Goal: Task Accomplishment & Management: Use online tool/utility

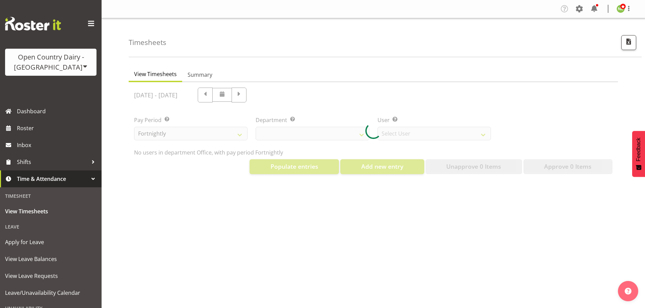
select select "699"
select select "8449"
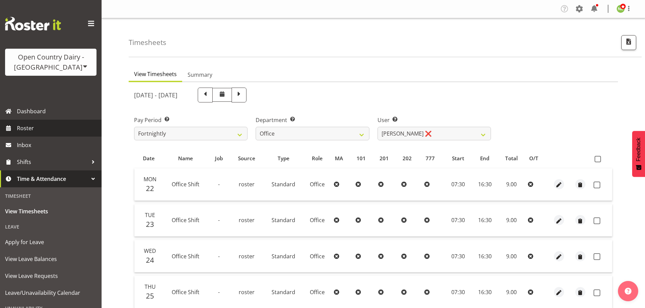
click at [44, 127] on span "Roster" at bounding box center [57, 128] width 81 height 10
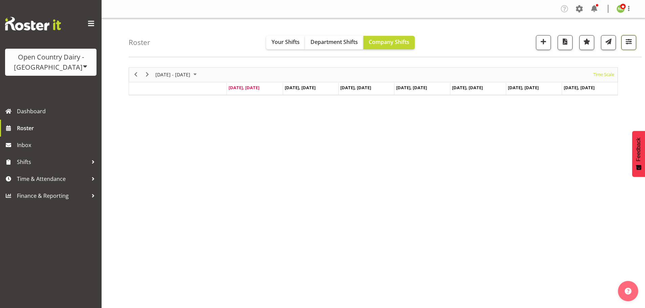
drag, startPoint x: 628, startPoint y: 44, endPoint x: 633, endPoint y: 47, distance: 6.1
click at [628, 44] on span "button" at bounding box center [628, 41] width 9 height 9
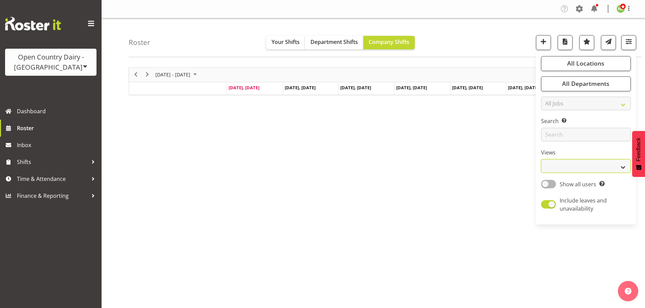
click at [557, 165] on select "Staff Role Shift - Horizontal Shift - Vertical Staff - Location" at bounding box center [586, 166] width 90 height 14
click at [541, 159] on select "Staff Role Shift - Horizontal Shift - Vertical Staff - Location" at bounding box center [586, 166] width 90 height 14
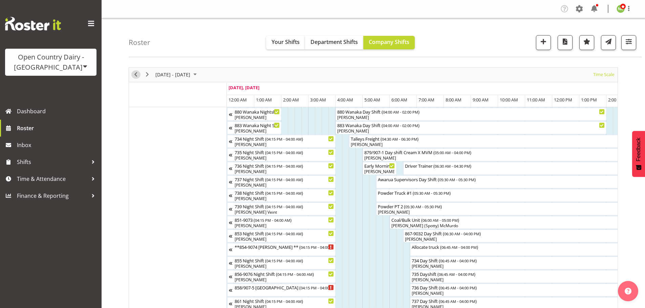
click at [135, 75] on span "Previous" at bounding box center [136, 74] width 8 height 8
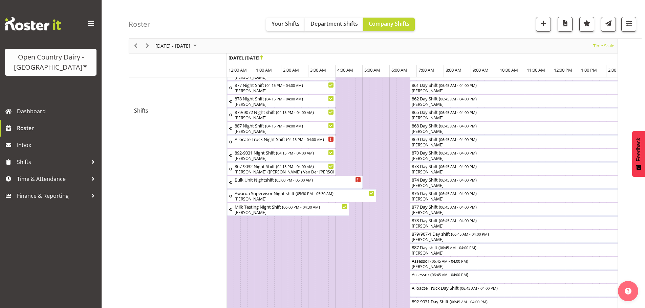
scroll to position [337, 0]
click at [635, 26] on button "button" at bounding box center [628, 24] width 15 height 15
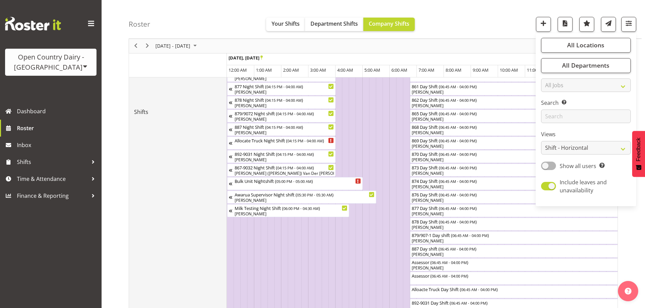
click at [172, 233] on td "Shifts" at bounding box center [178, 111] width 98 height 683
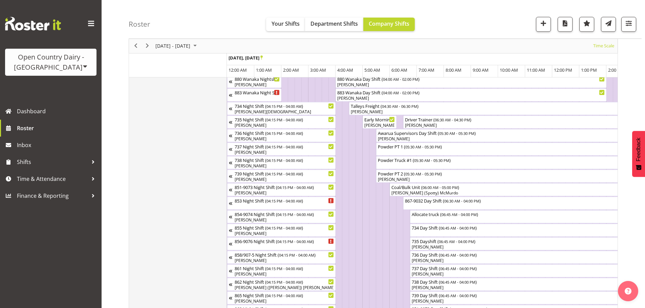
scroll to position [0, 0]
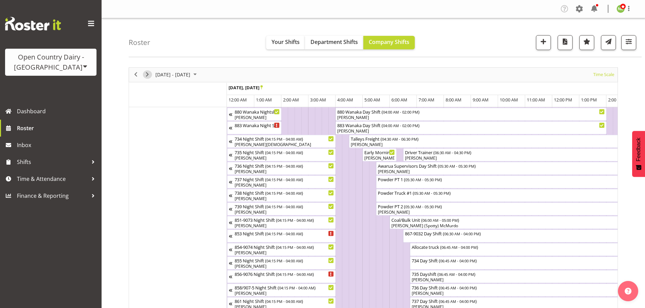
click at [147, 75] on span "Next" at bounding box center [147, 74] width 8 height 8
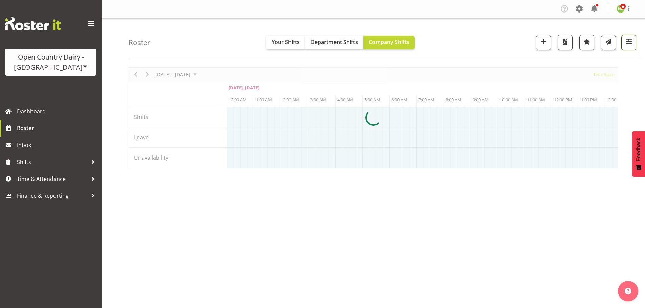
click at [629, 43] on span "button" at bounding box center [628, 41] width 9 height 9
click at [633, 41] on button "button" at bounding box center [628, 42] width 15 height 15
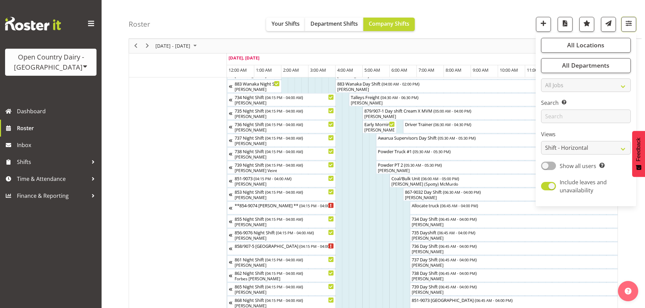
scroll to position [25, 0]
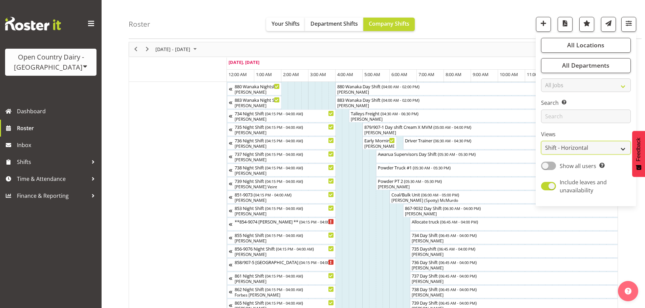
click at [586, 145] on select "Staff Role Shift - Horizontal Shift - Vertical Staff - Location" at bounding box center [586, 149] width 90 height 14
select select "shift"
click at [541, 142] on select "Staff Role Shift - Horizontal Shift - Vertical Staff - Location" at bounding box center [586, 149] width 90 height 14
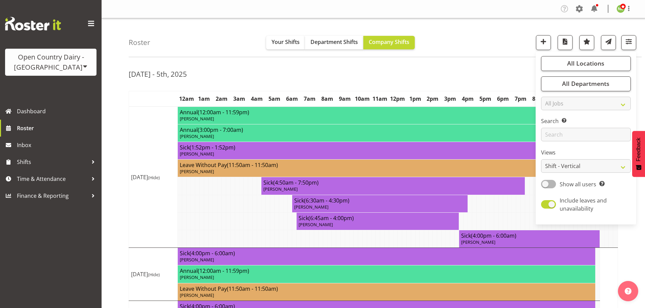
click at [452, 45] on div "Roster Your Shifts Department Shifts Company Shifts All Locations Clear Awarua …" at bounding box center [385, 37] width 513 height 39
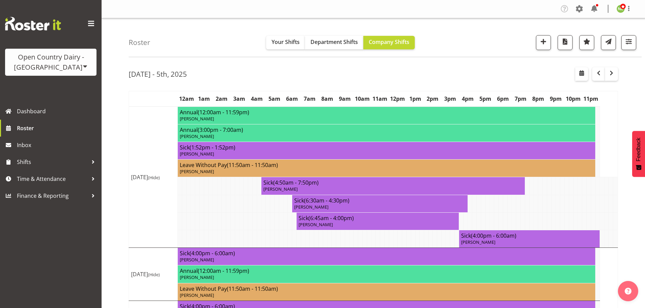
click at [598, 74] on div "All Locations Clear Awarua Milk Awarua Office Freight Waharoa Office Select All…" at bounding box center [586, 138] width 101 height 168
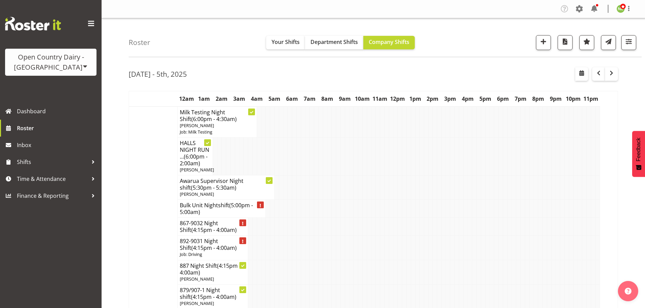
click at [598, 74] on div "All Locations Clear Awarua Milk Awarua Office Freight Waharoa Office Select All…" at bounding box center [586, 138] width 101 height 168
click at [599, 73] on span "button" at bounding box center [598, 73] width 8 height 8
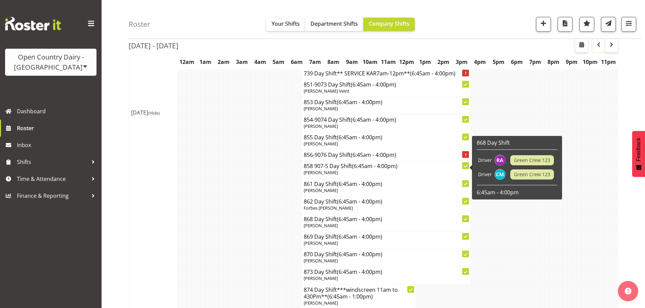
scroll to position [8174, 0]
